Goal: Go to known website: Access a specific website the user already knows

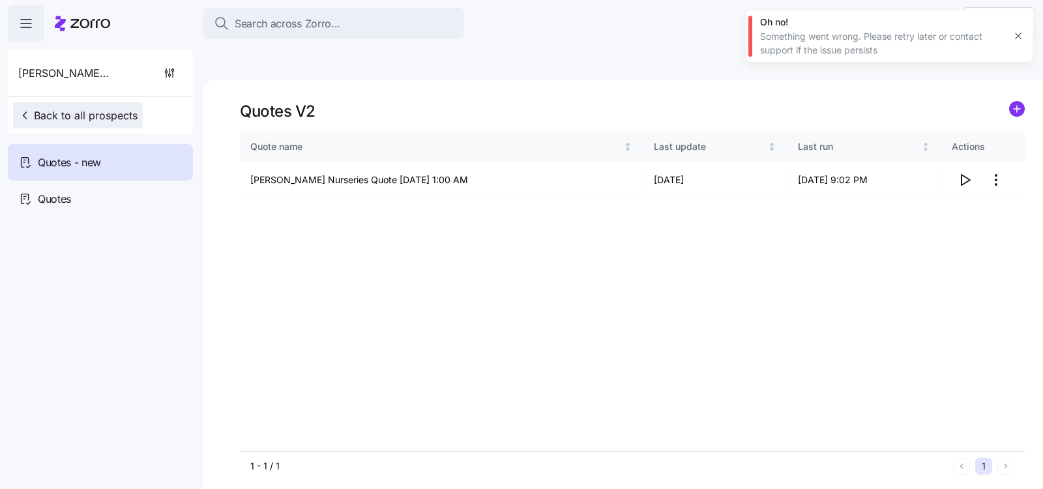
click at [99, 111] on span "Back to all prospects" at bounding box center [77, 116] width 119 height 16
